Goal: Task Accomplishment & Management: Use online tool/utility

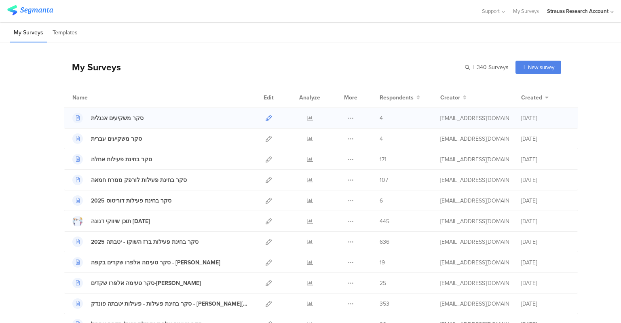
click at [265, 120] on icon at bounding box center [268, 118] width 6 height 6
click at [268, 179] on icon at bounding box center [268, 180] width 6 height 6
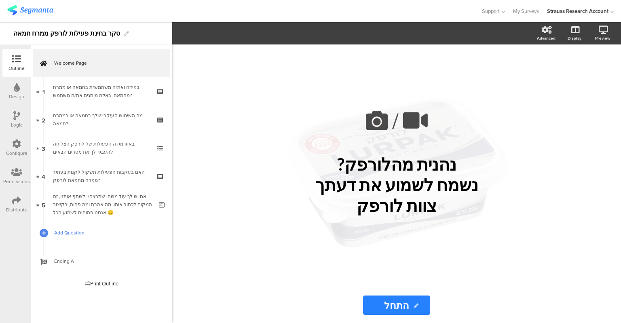
click at [76, 229] on span "Add Question" at bounding box center [105, 233] width 103 height 8
